Goal: Task Accomplishment & Management: Manage account settings

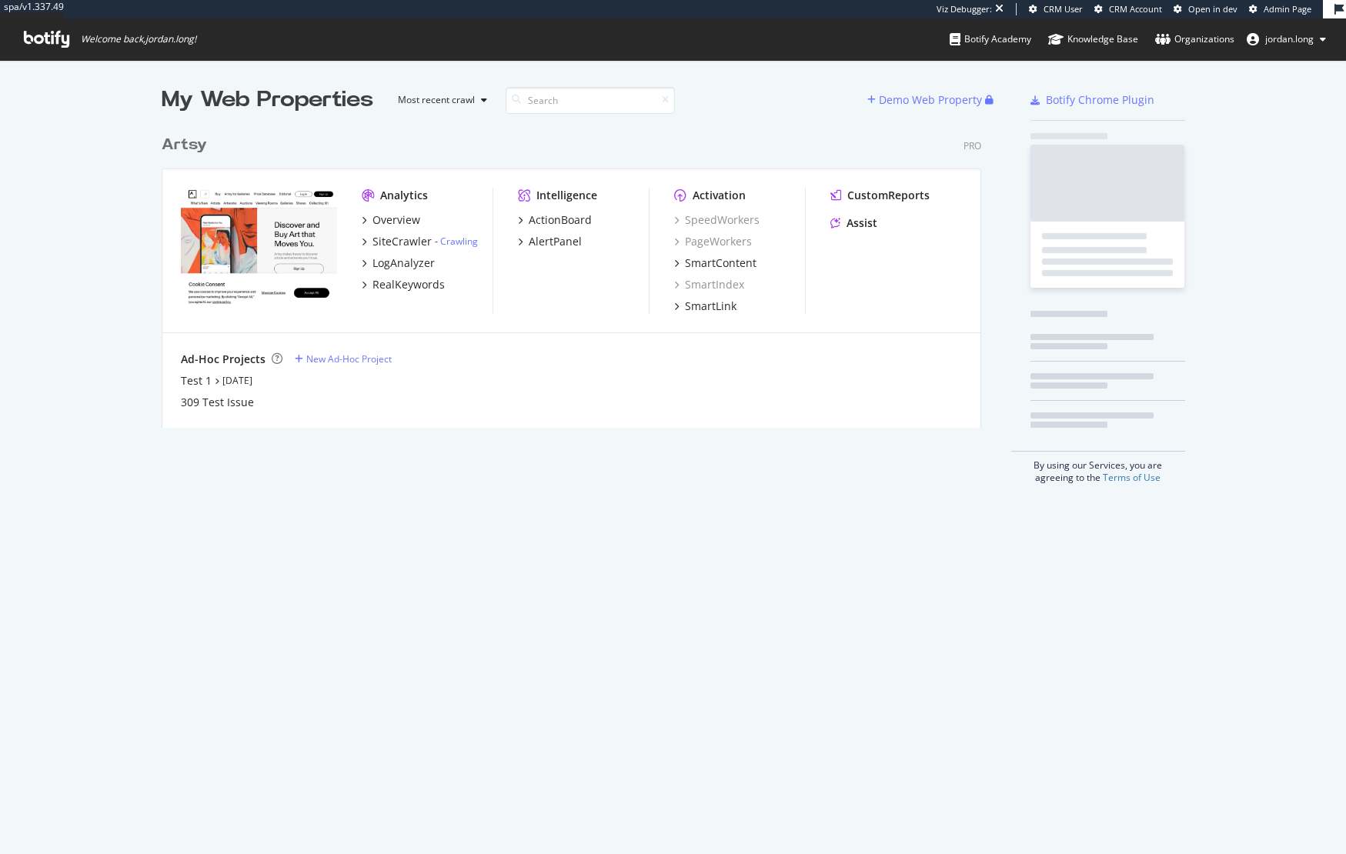
scroll to position [301, 821]
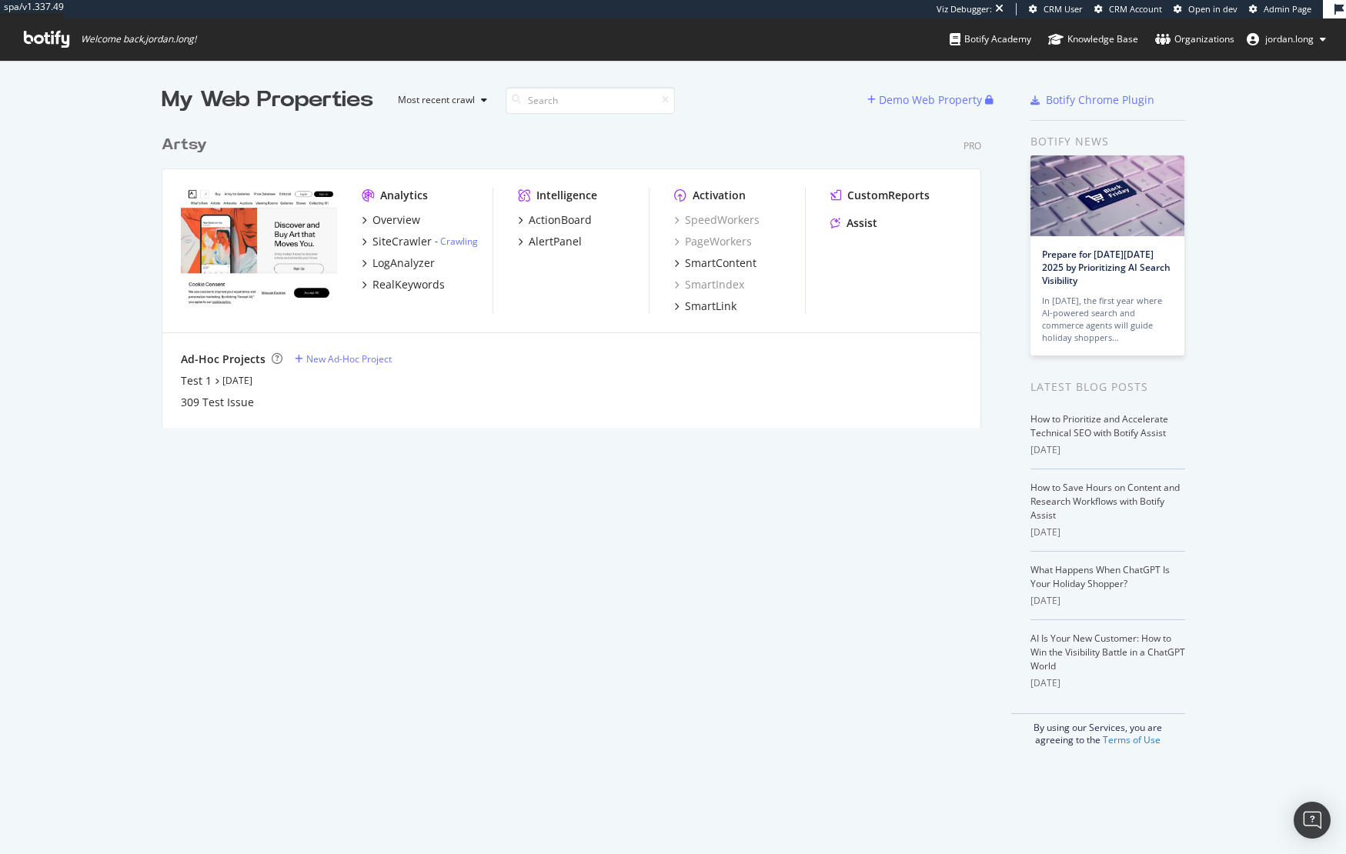
click at [171, 145] on div "Artsy" at bounding box center [184, 145] width 45 height 22
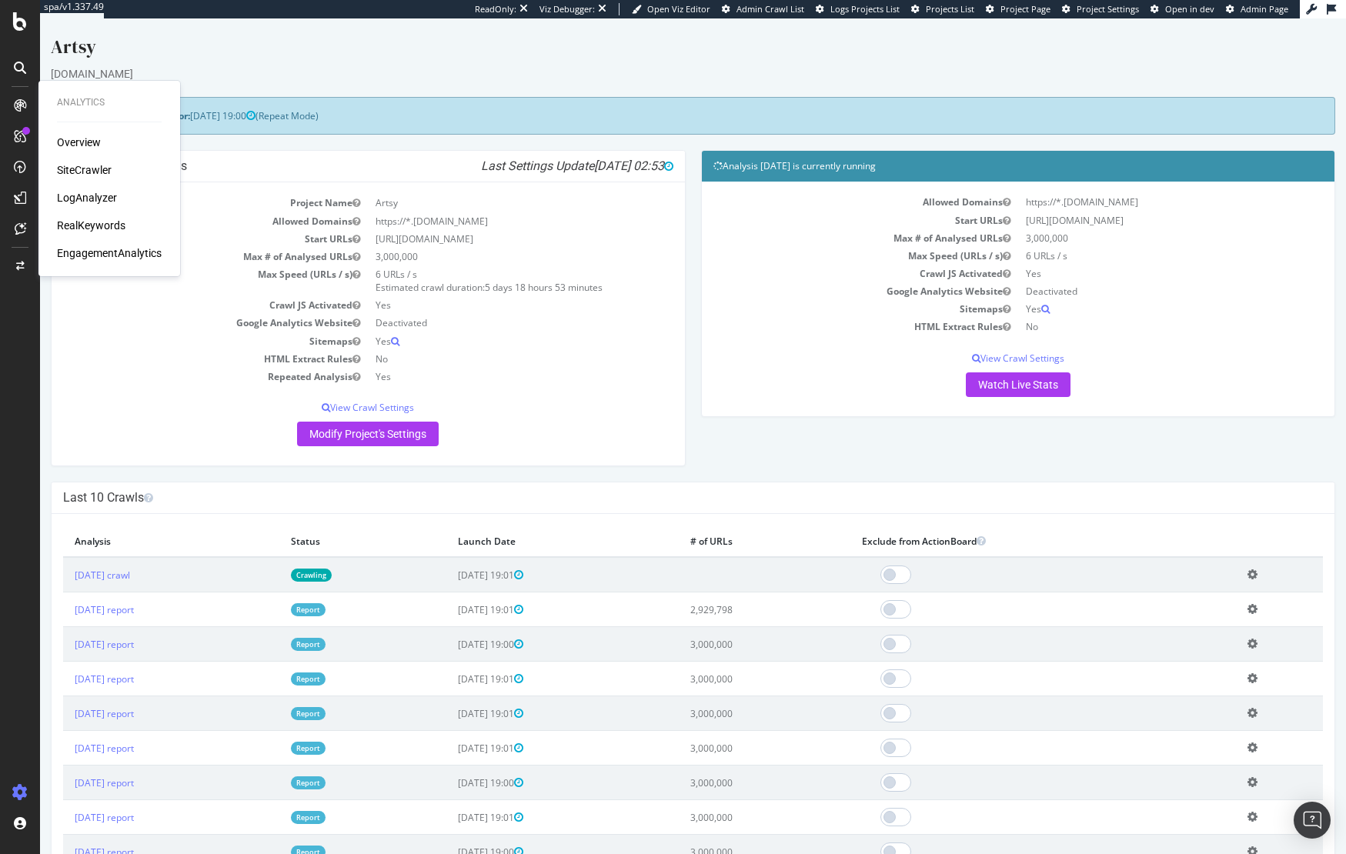
click at [75, 167] on div "SiteCrawler" at bounding box center [84, 169] width 55 height 15
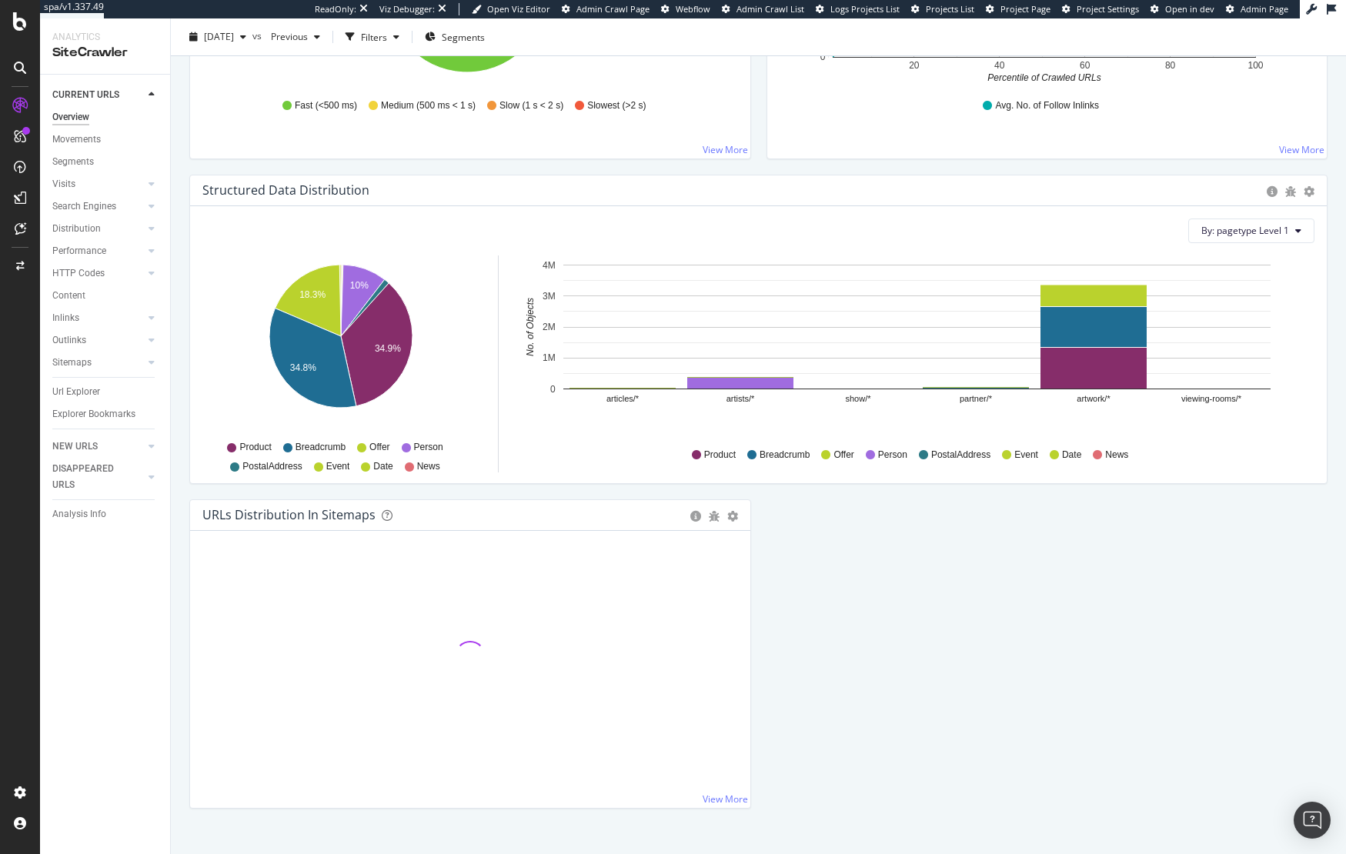
scroll to position [1397, 0]
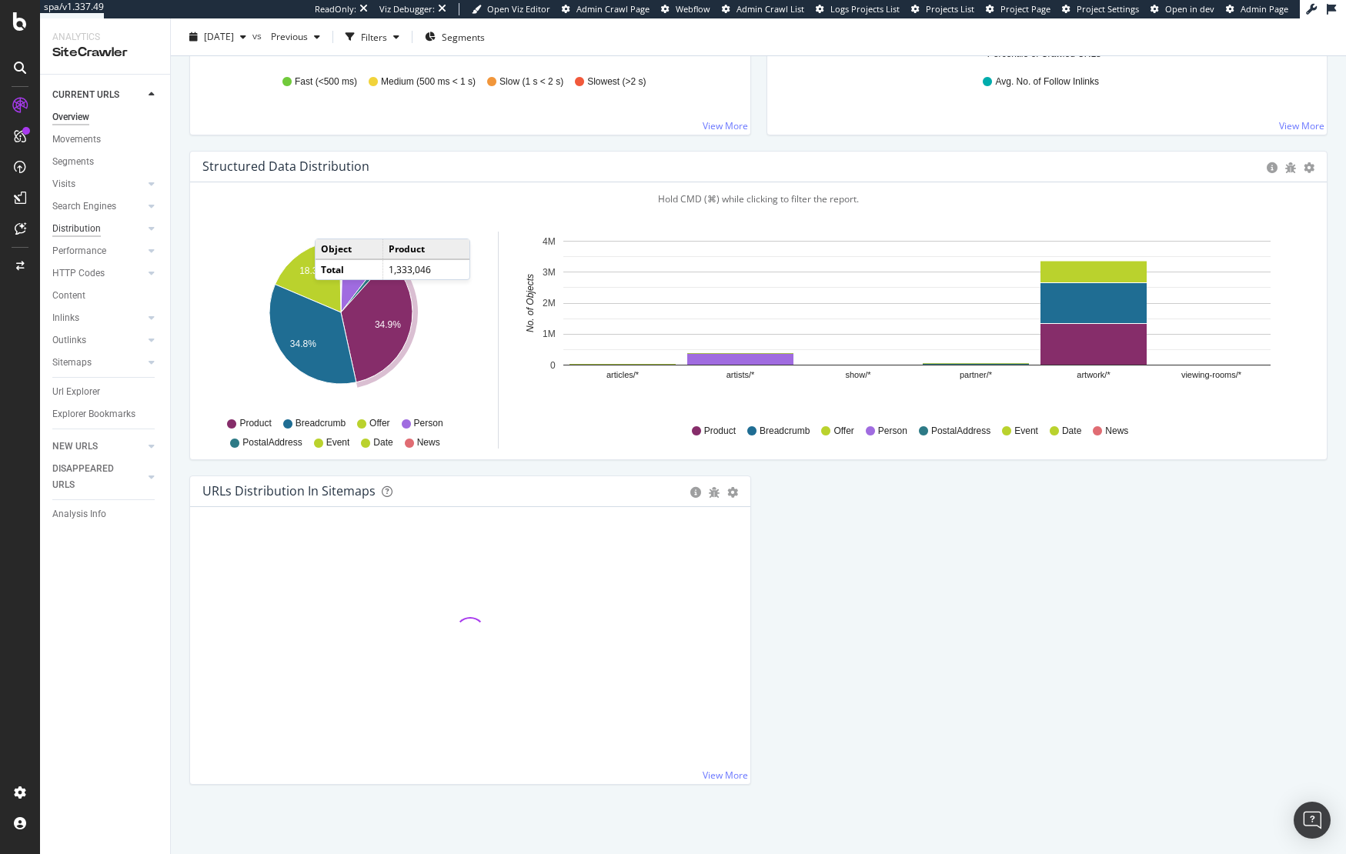
click at [89, 230] on div "Distribution" at bounding box center [76, 229] width 48 height 16
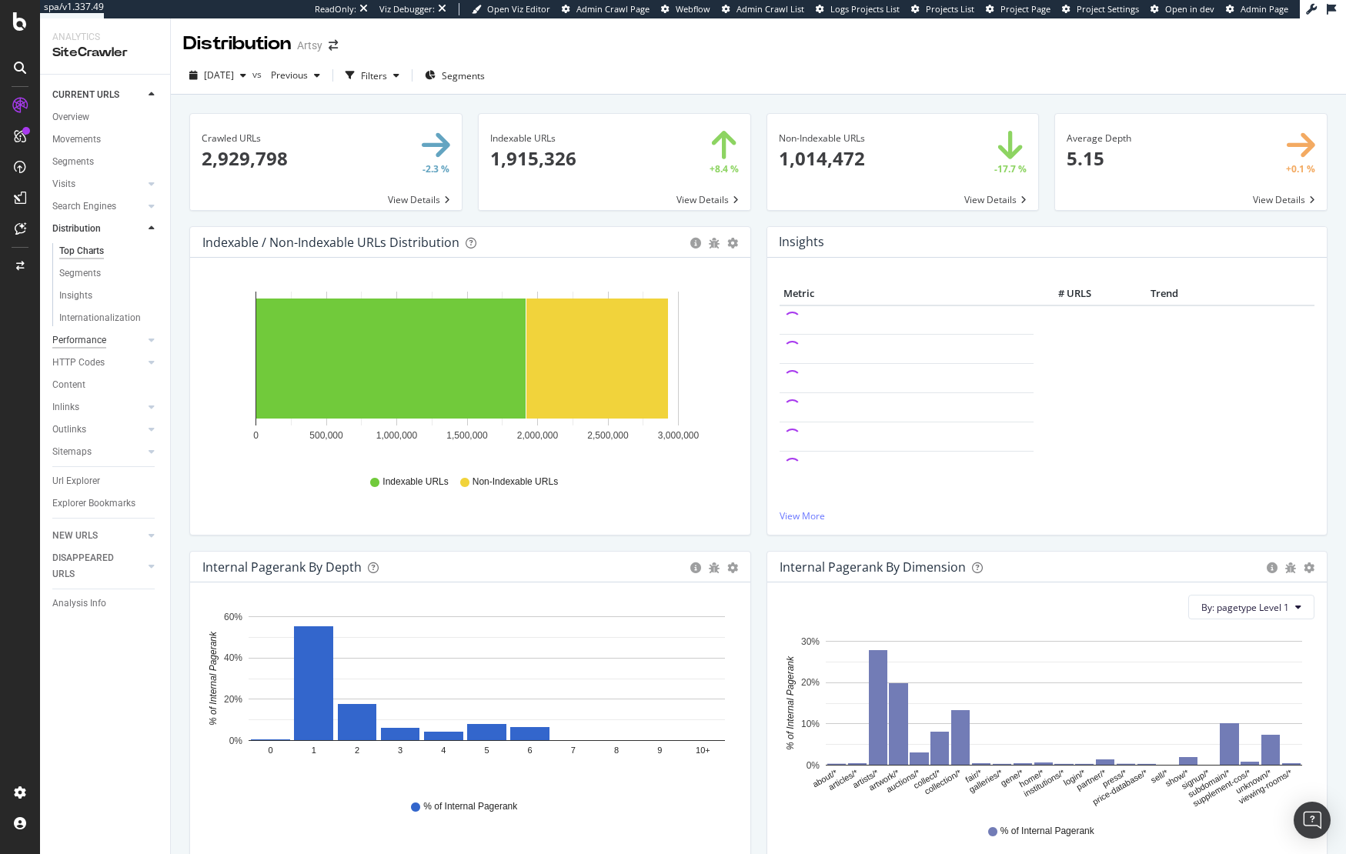
click at [94, 342] on div "Performance" at bounding box center [79, 341] width 54 height 16
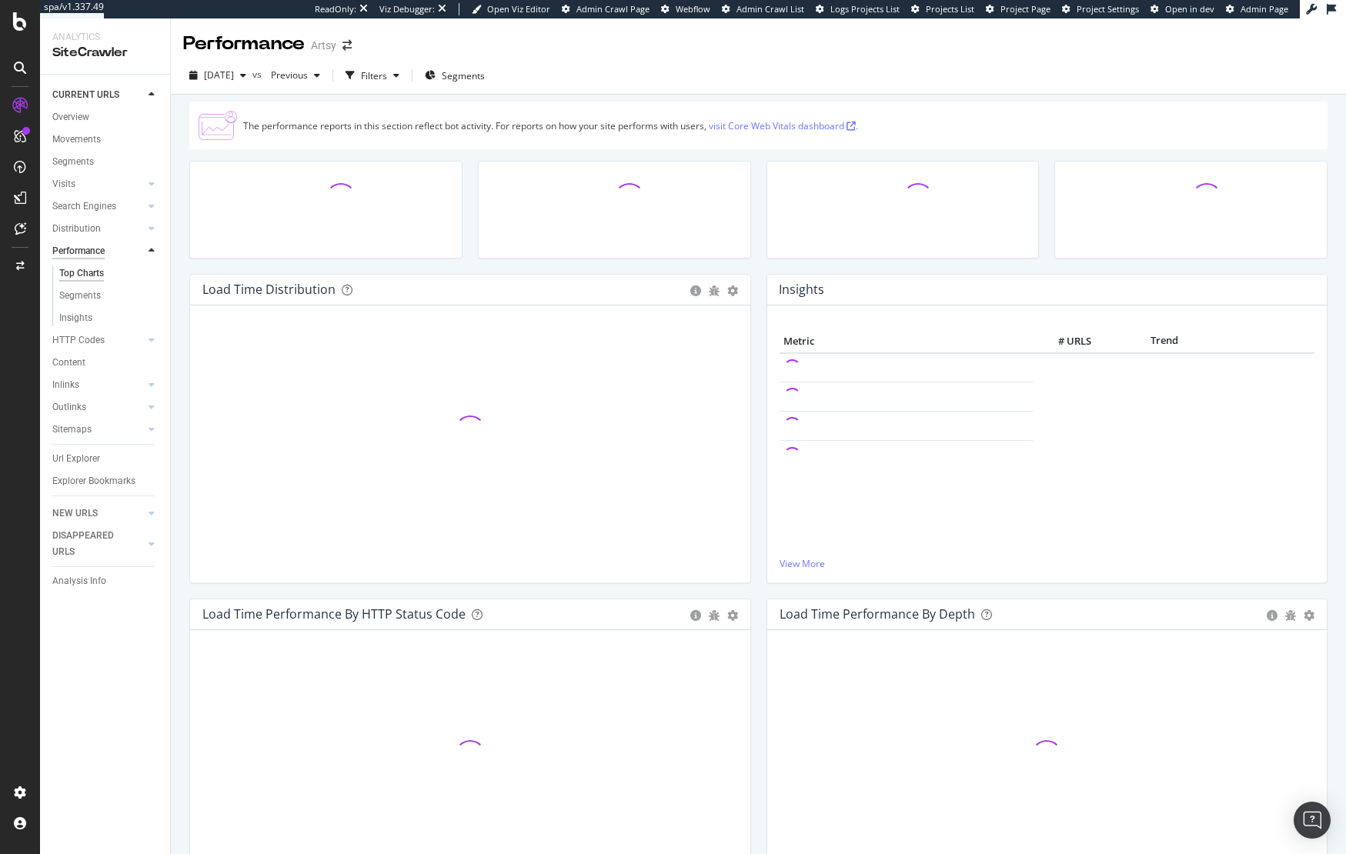
click at [94, 342] on div "HTTP Codes" at bounding box center [78, 341] width 52 height 16
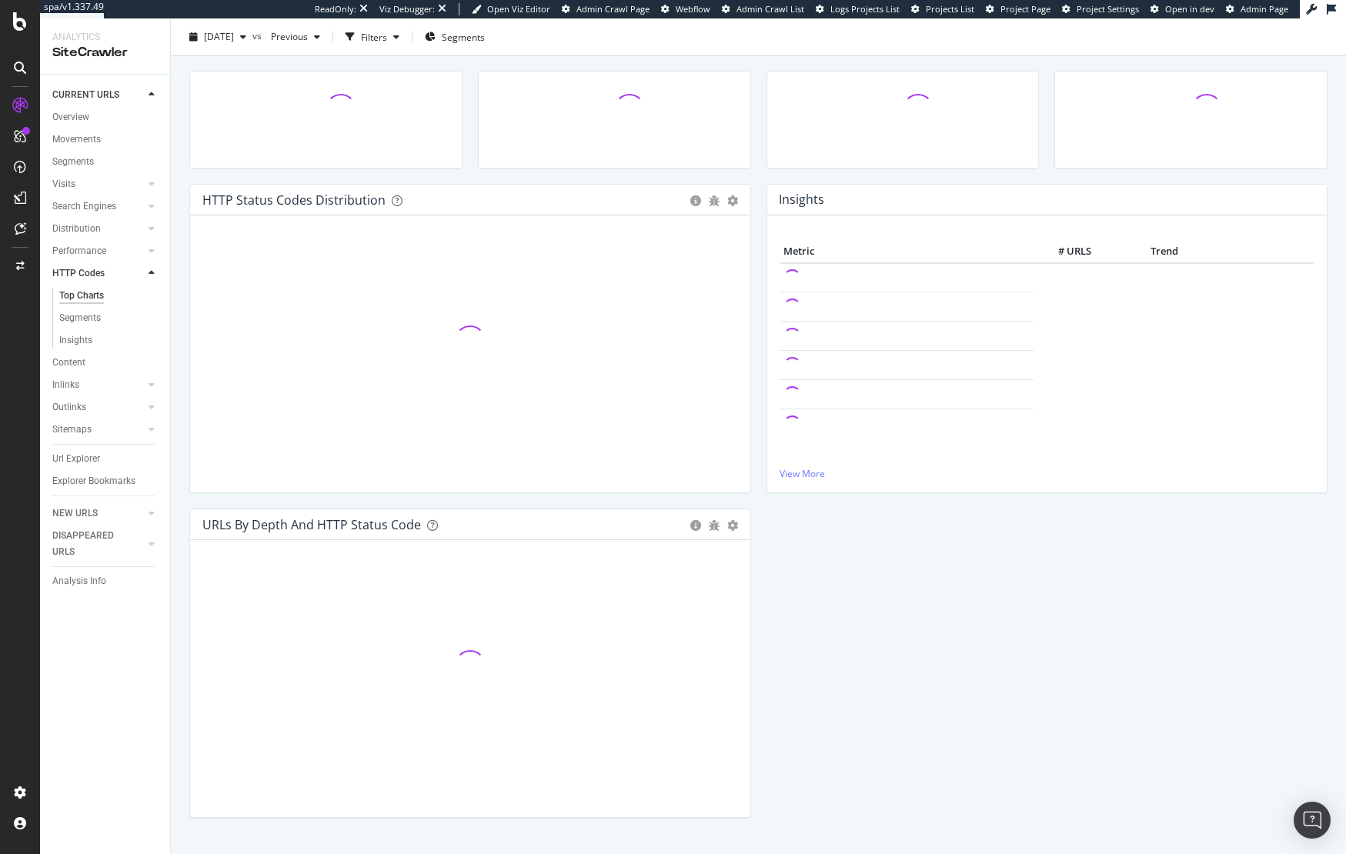
scroll to position [76, 0]
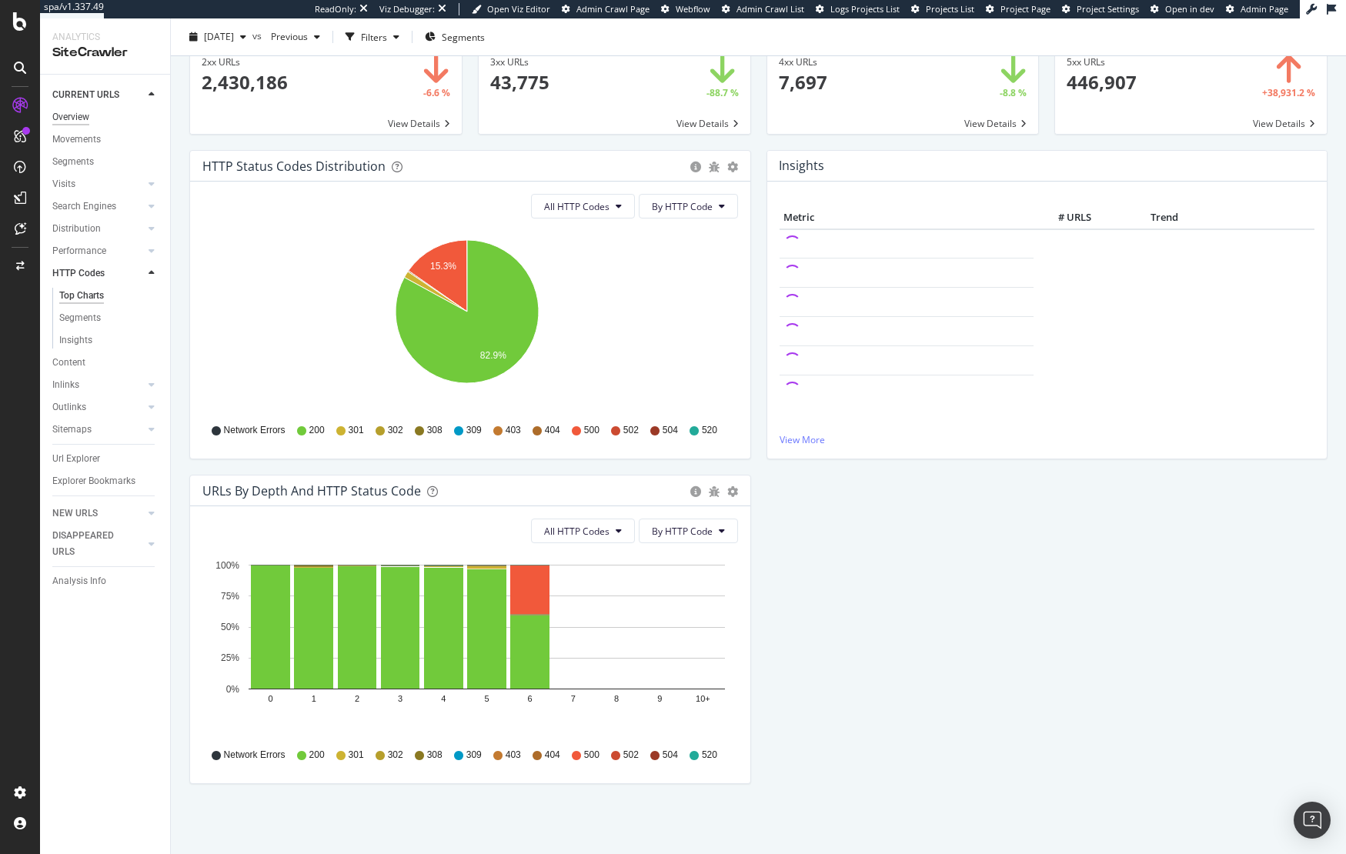
click at [85, 115] on div "Overview" at bounding box center [70, 117] width 37 height 16
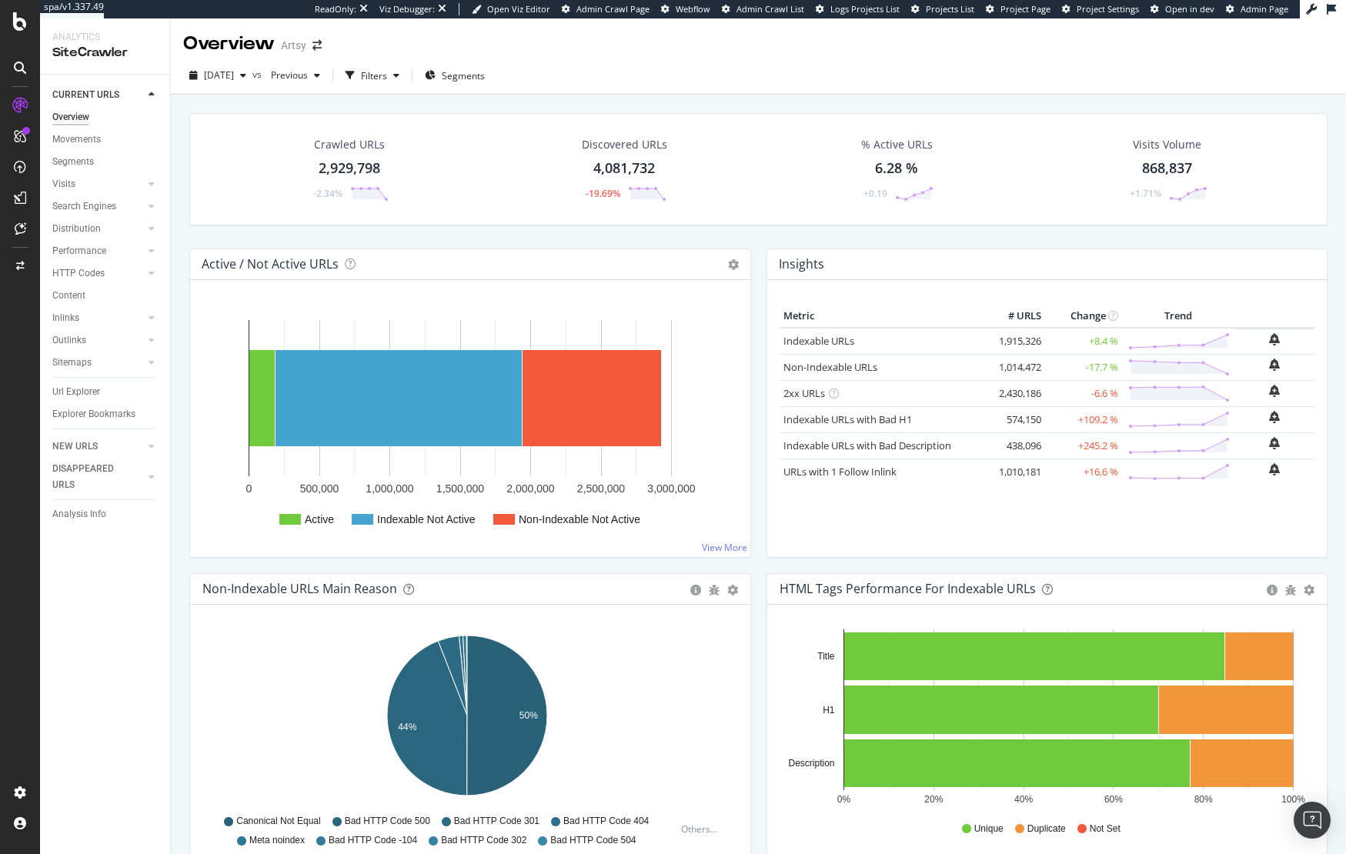
click at [438, 239] on div "Crawled URLs 2,929,798 -2.34% Discovered URLs 4,081,732 -19.69% % Active URLs 6…" at bounding box center [759, 180] width 1154 height 135
click at [474, 239] on div "Crawled URLs 2,929,798 -2.34% Discovered URLs 4,081,732 -19.69% % Active URLs 6…" at bounding box center [759, 180] width 1154 height 135
click at [18, 17] on icon at bounding box center [20, 21] width 14 height 18
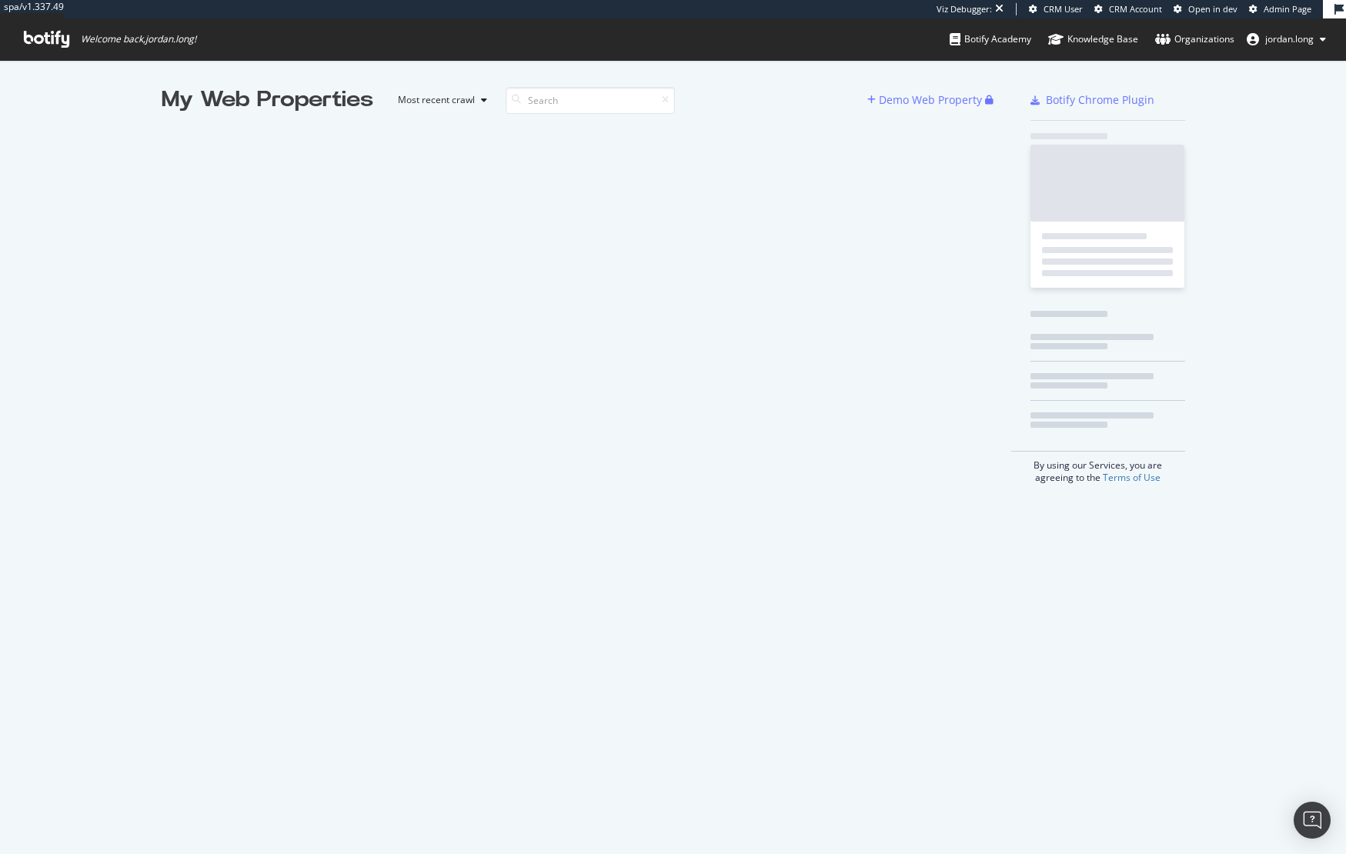
scroll to position [843, 1323]
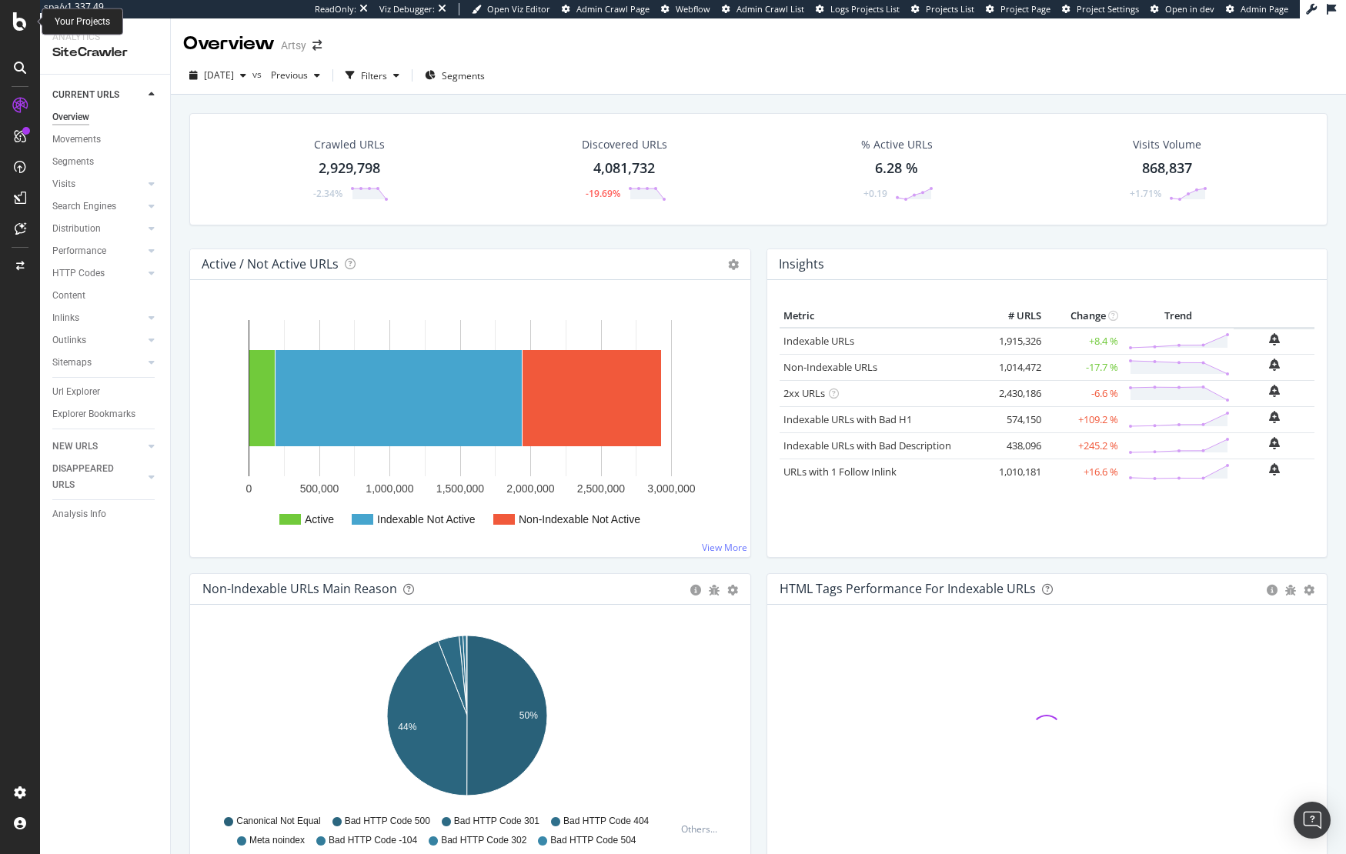
click at [21, 22] on icon at bounding box center [20, 21] width 14 height 18
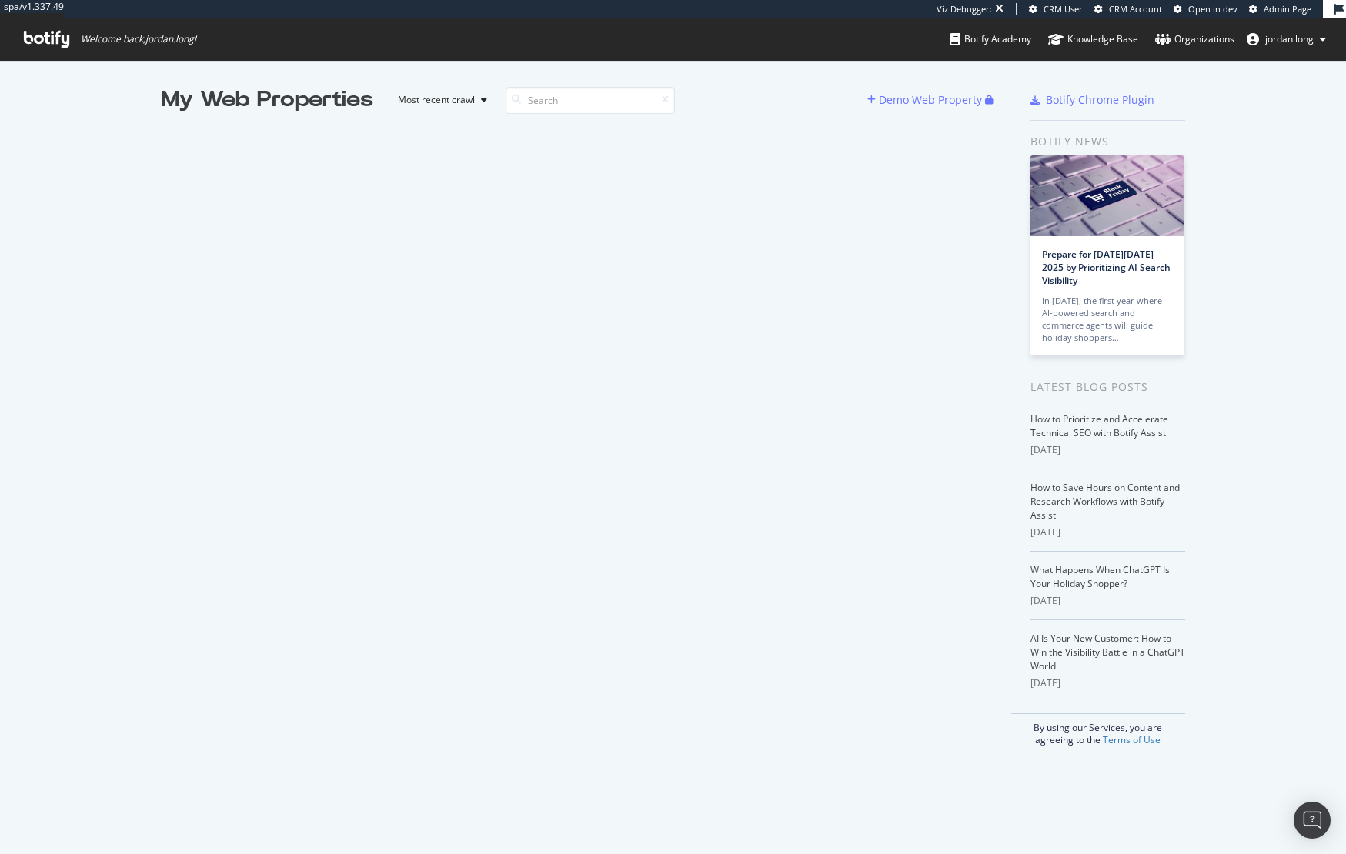
scroll to position [843, 1323]
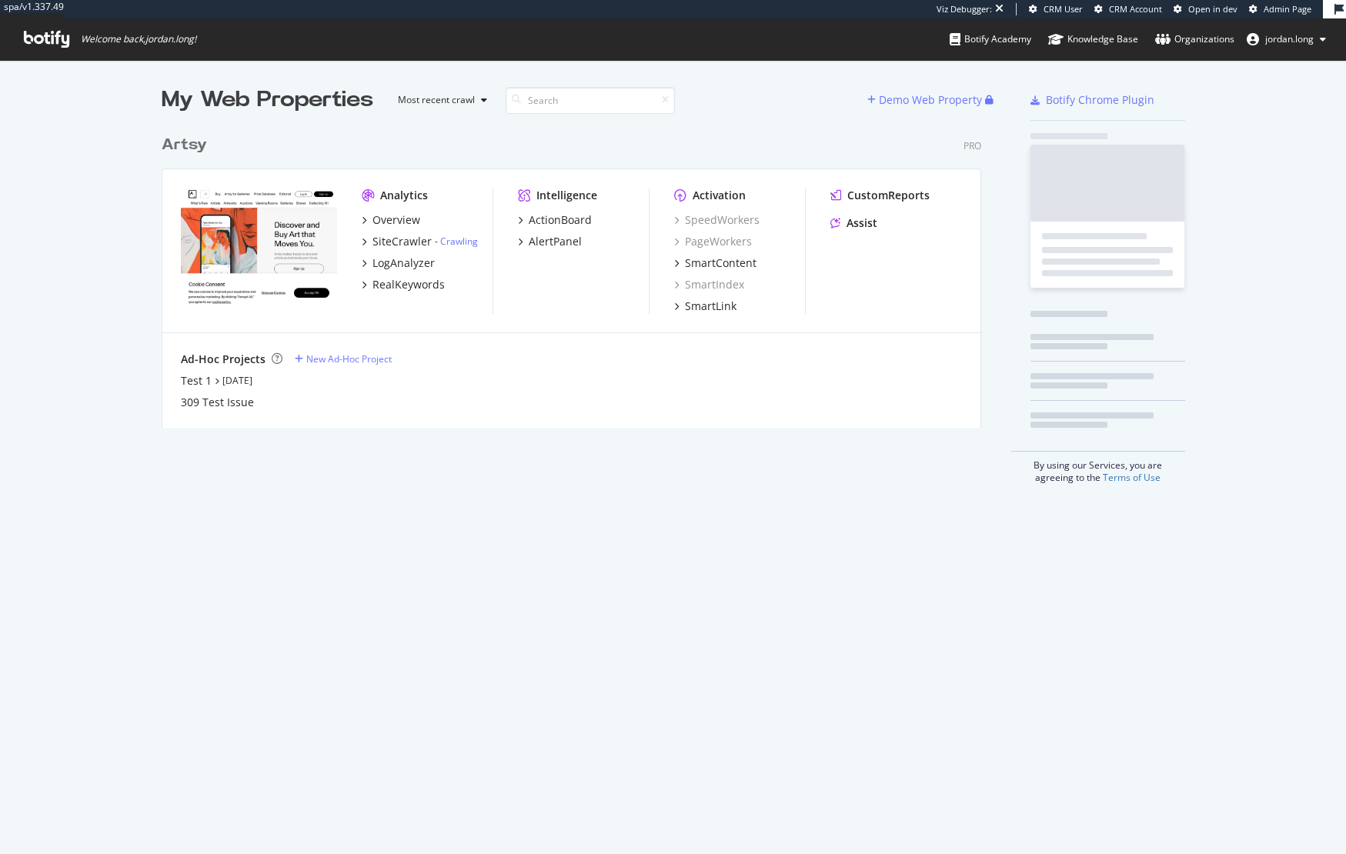
scroll to position [301, 821]
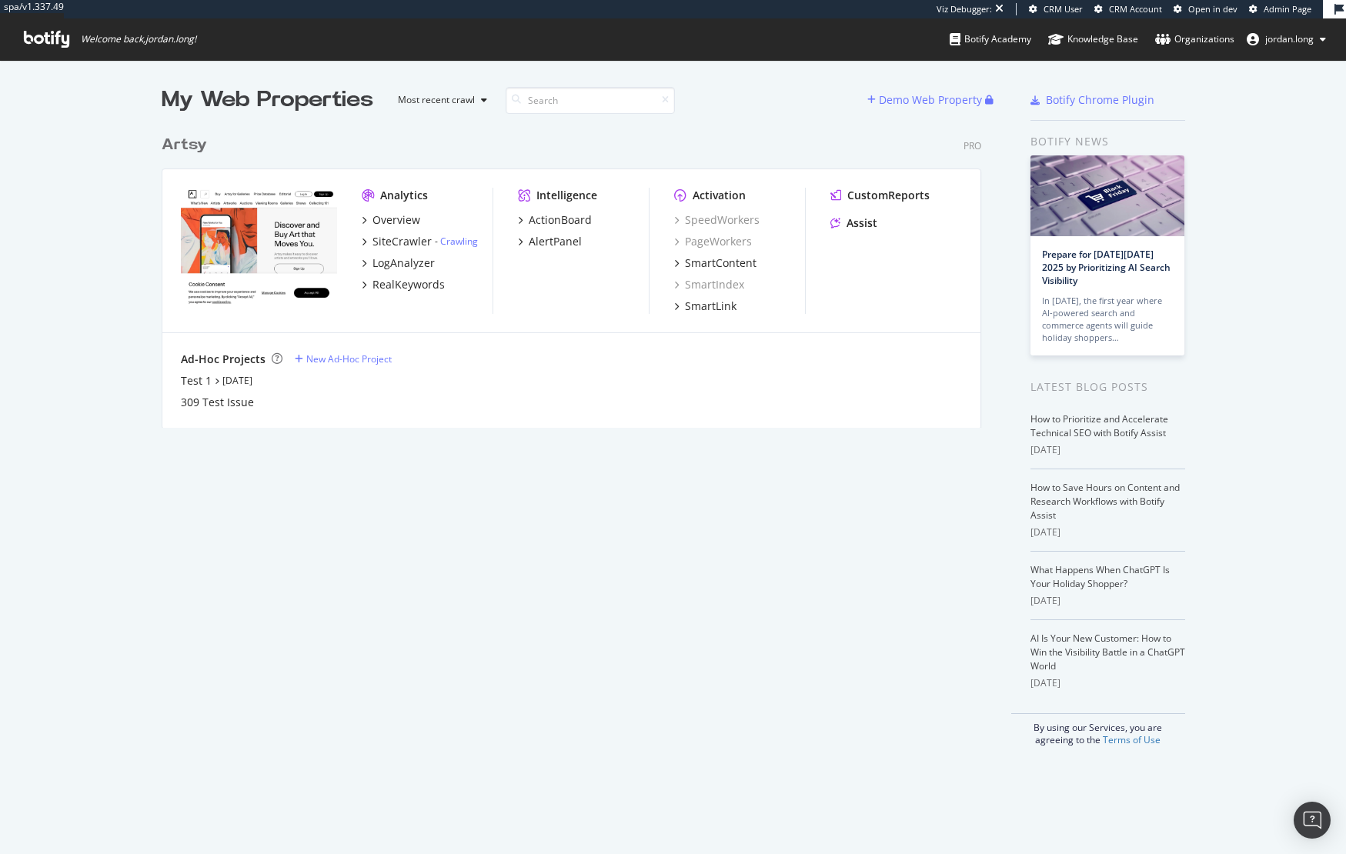
click at [182, 137] on div "Artsy" at bounding box center [184, 145] width 45 height 22
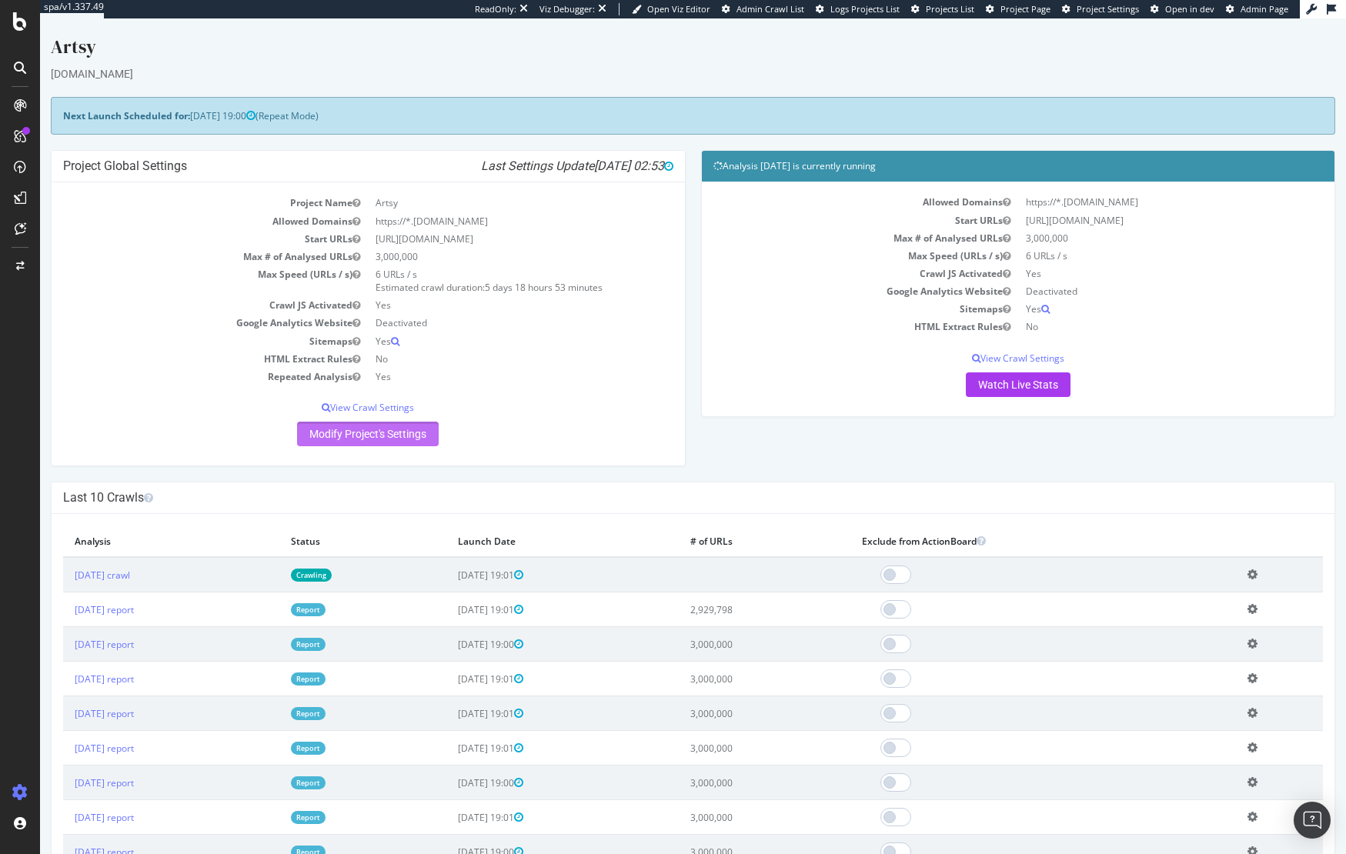
click at [374, 433] on link "Modify Project's Settings" at bounding box center [368, 434] width 142 height 25
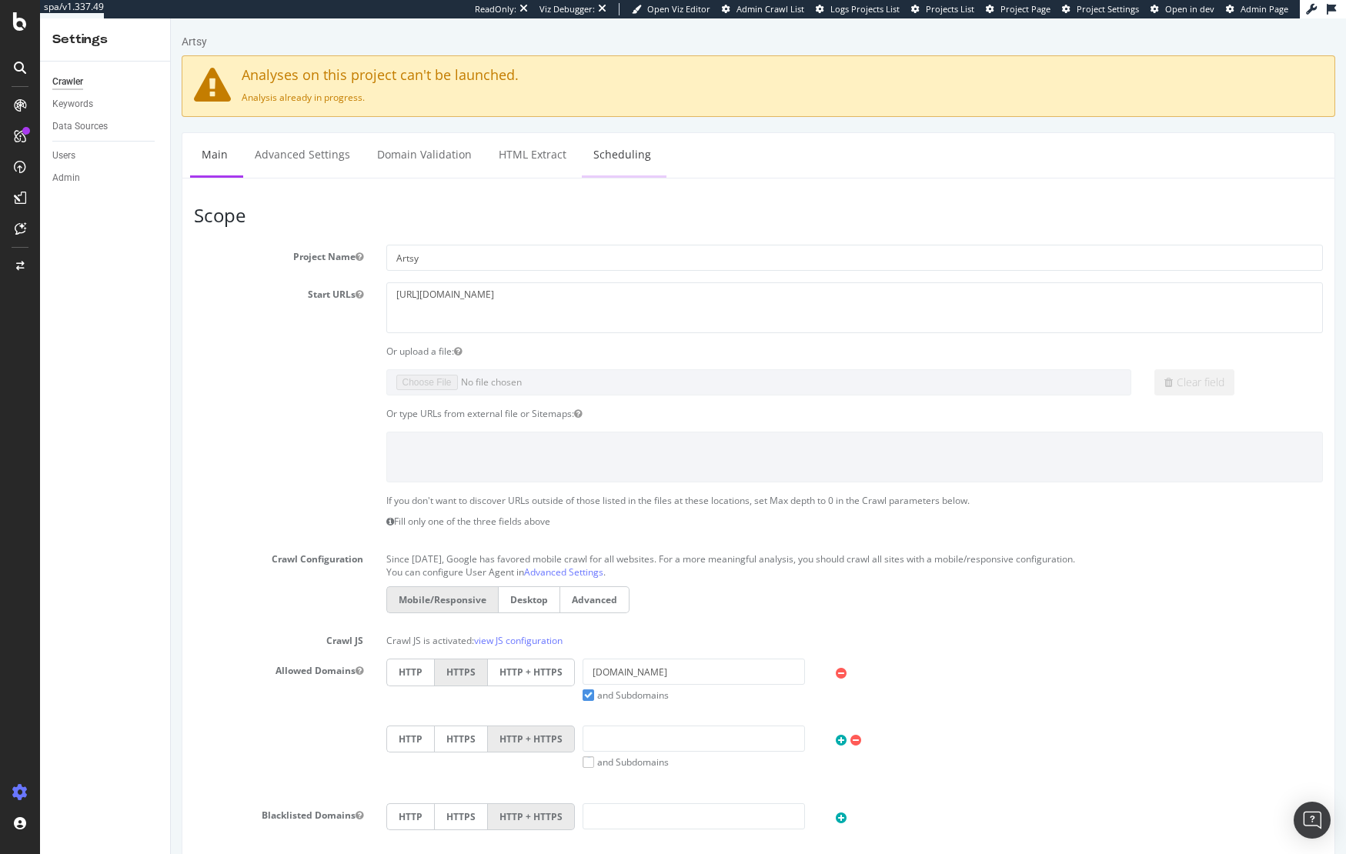
click at [646, 139] on link "Scheduling" at bounding box center [622, 154] width 81 height 42
click at [553, 155] on link "HTML Extract" at bounding box center [532, 154] width 91 height 42
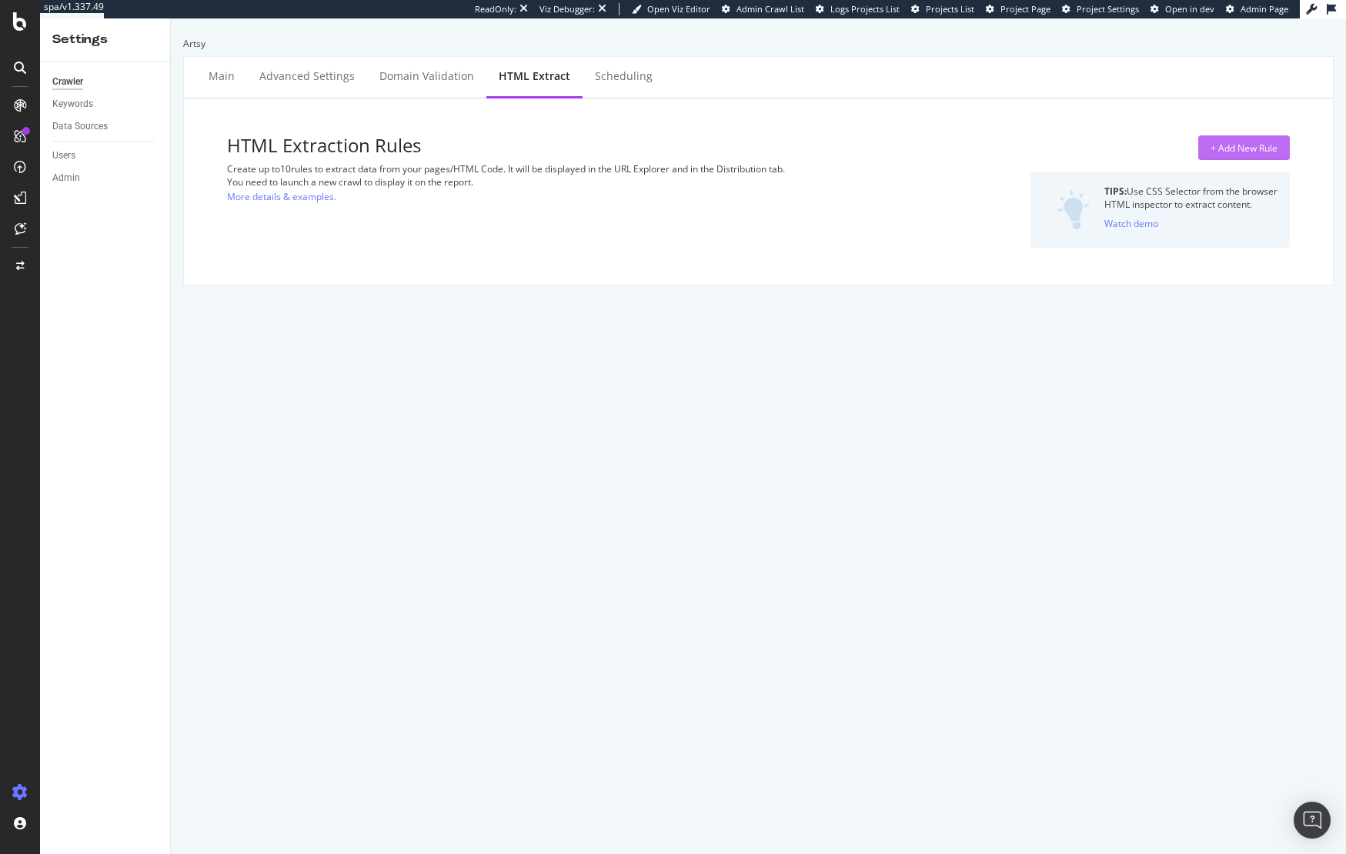
click at [1211, 146] on div "+ Add New Rule" at bounding box center [1244, 148] width 67 height 13
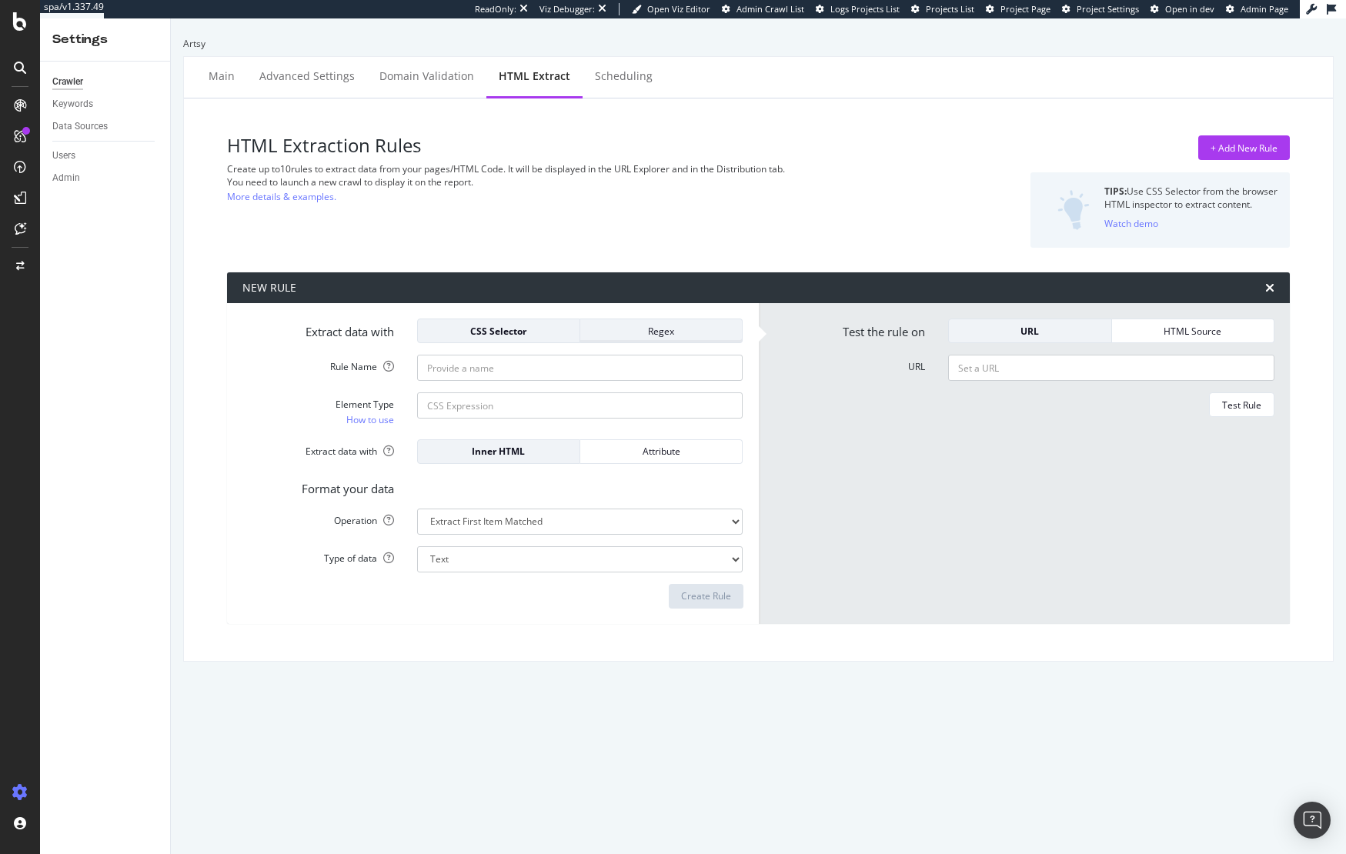
click at [641, 325] on div "Regex" at bounding box center [661, 331] width 137 height 13
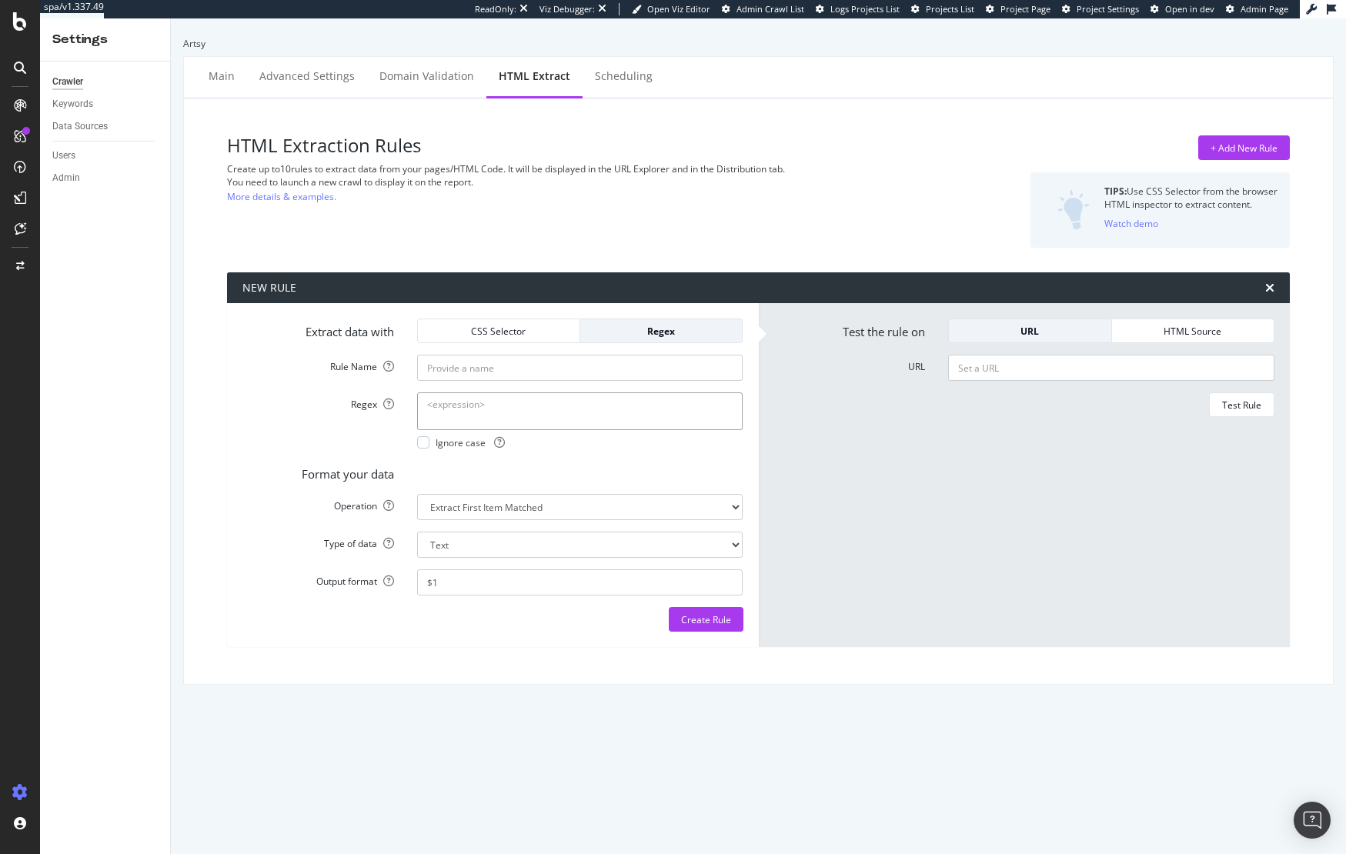
click at [468, 410] on textarea "Regex" at bounding box center [580, 411] width 326 height 37
paste textarea "Get notified when new works are available"
type textarea "Get notified when new works are available"
click at [532, 364] on input "Rule Name" at bounding box center [580, 368] width 326 height 26
type input "Empty Artist Page"
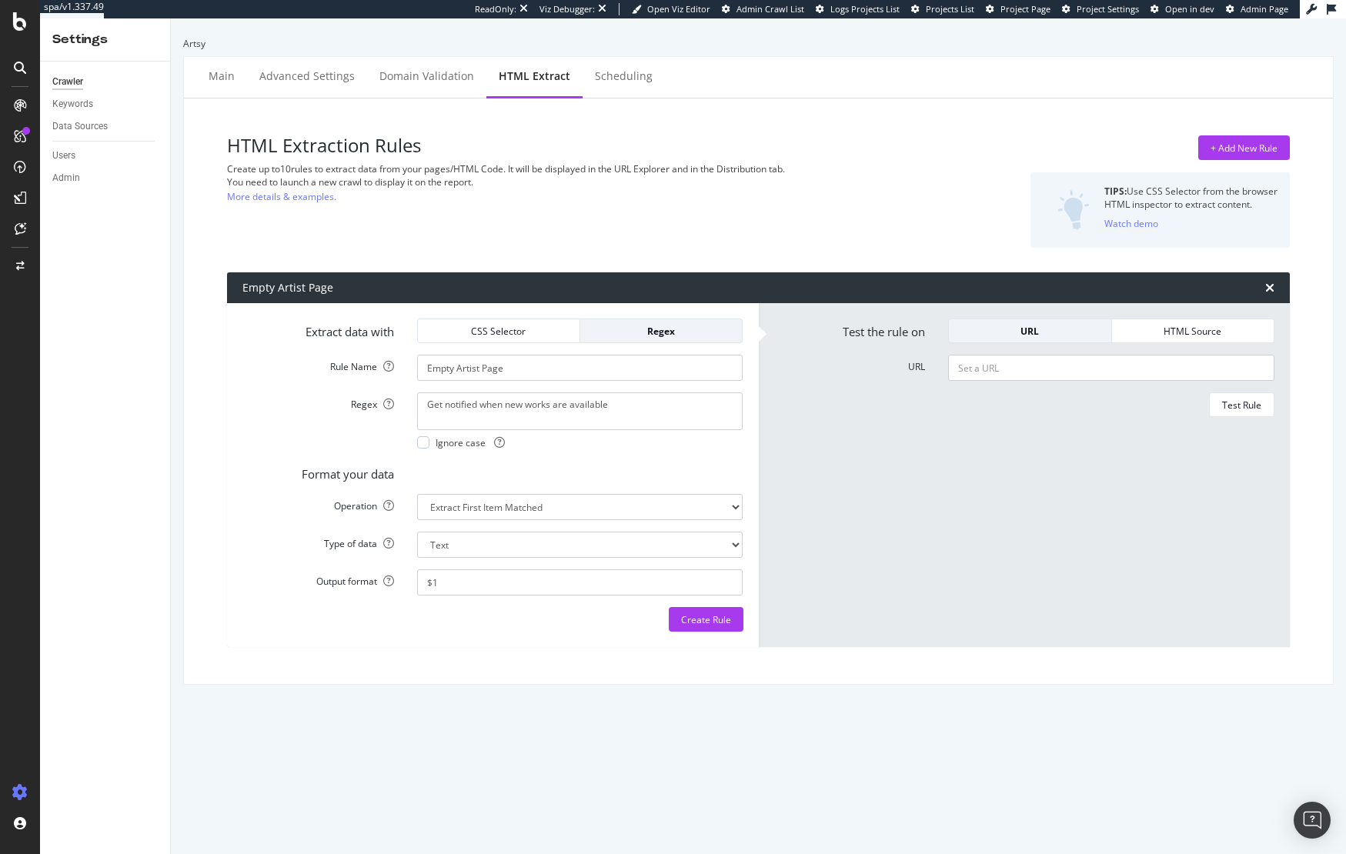
click at [282, 463] on label "Format your data" at bounding box center [318, 472] width 175 height 22
click at [464, 545] on select "Text Integer number Floating point number Date" at bounding box center [580, 545] width 326 height 26
click at [479, 510] on select "Extract First Item Matched Extract First 3 Items Matched Count Number of Occure…" at bounding box center [580, 507] width 326 height 26
select select "exist"
click at [417, 494] on select "Extract First Item Matched Extract First 3 Items Matched Count Number of Occure…" at bounding box center [580, 507] width 326 height 26
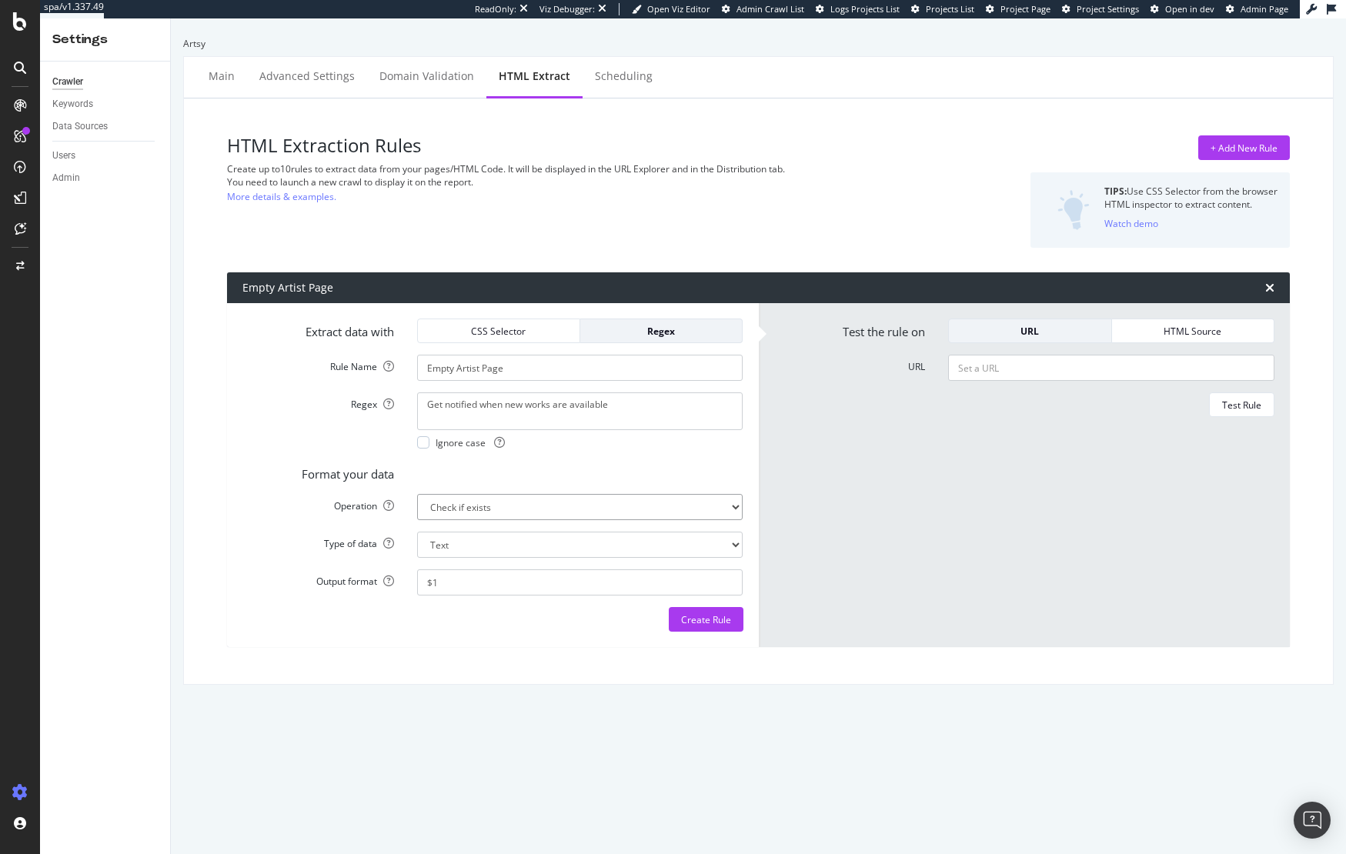
select select "b"
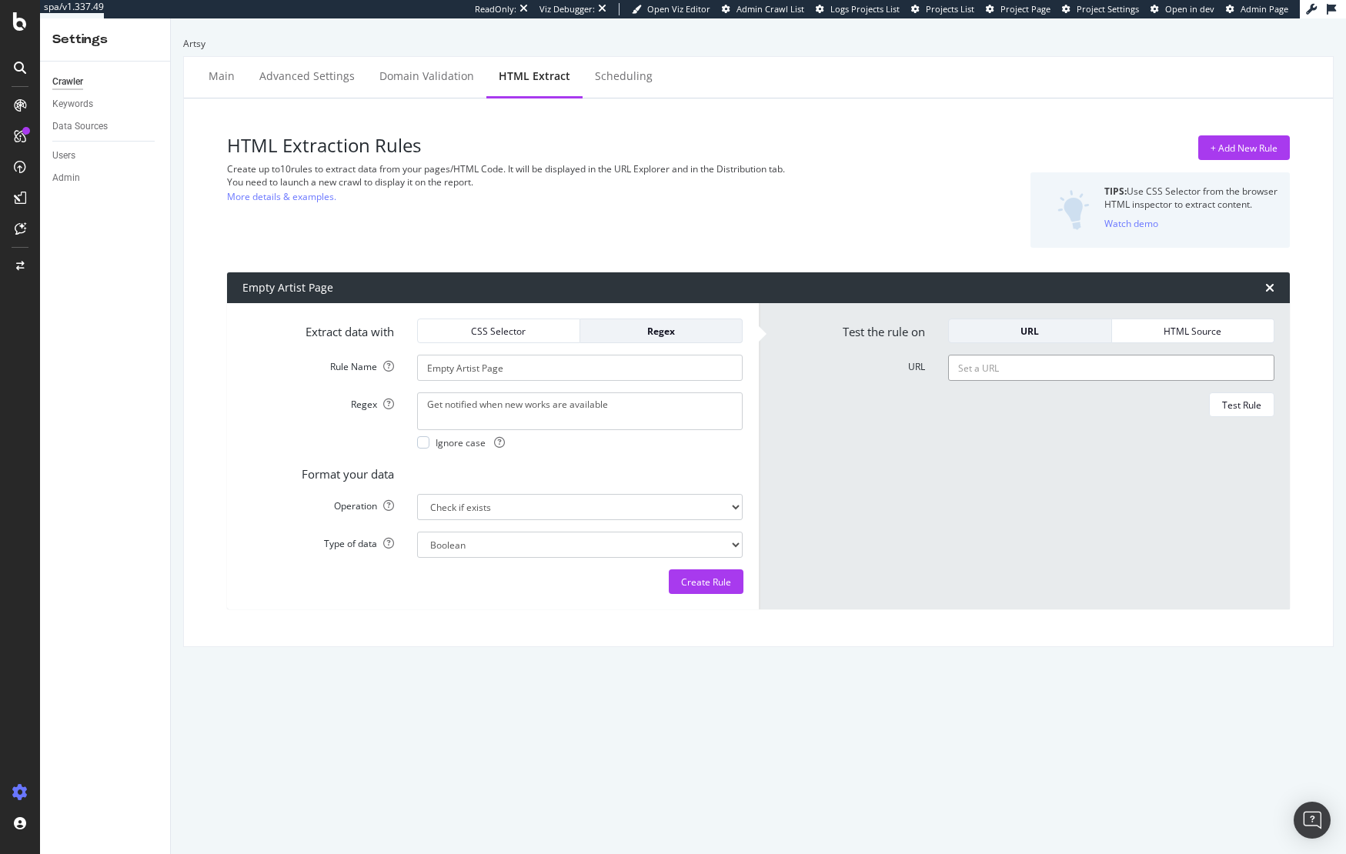
click at [1078, 372] on input "URL" at bounding box center [1111, 368] width 326 height 26
paste input "https://www.artsy.net/artist/gunter-e-g-schroeder"
type input "https://www.artsy.net/artist/gunter-e-g-schroeder"
click at [1232, 408] on div "Test Rule" at bounding box center [1241, 405] width 39 height 13
click at [971, 416] on textarea "No" at bounding box center [1111, 475] width 326 height 165
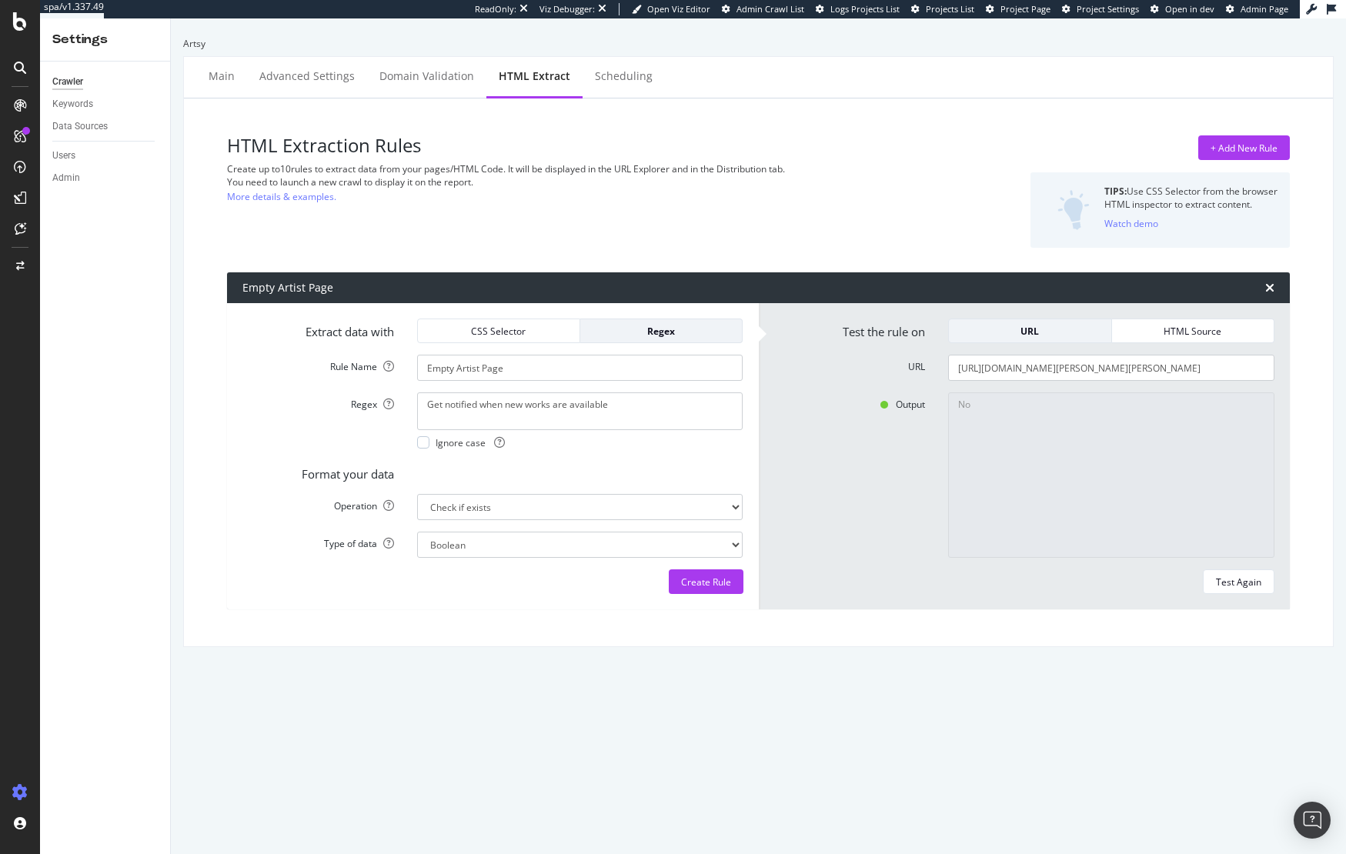
click at [1085, 413] on textarea "No" at bounding box center [1111, 475] width 326 height 165
click at [674, 584] on button "Create Rule" at bounding box center [706, 582] width 75 height 25
